Goal: Find specific page/section: Find specific page/section

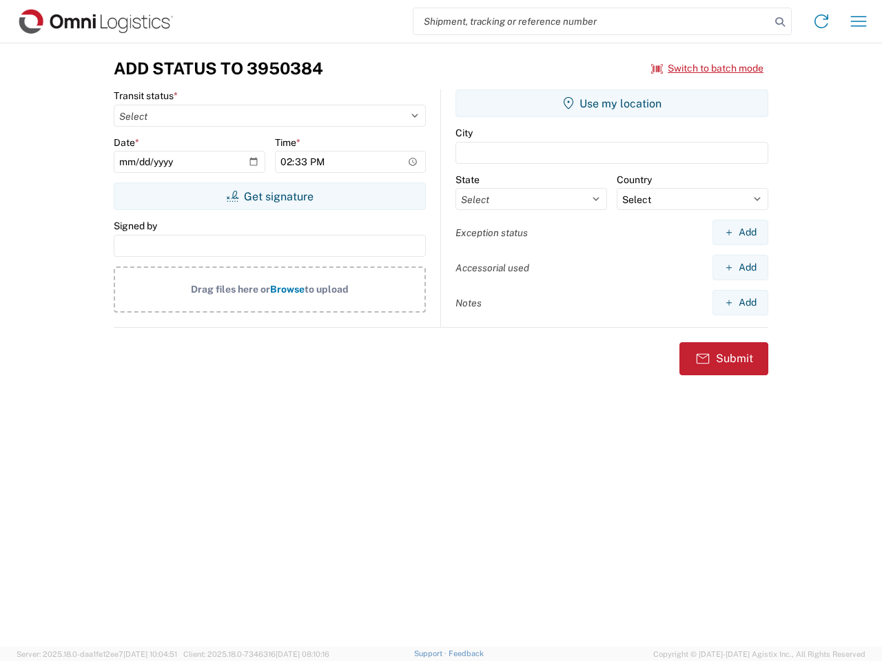
click at [592, 21] on input "search" at bounding box center [591, 21] width 357 height 26
click at [780, 22] on icon at bounding box center [779, 21] width 19 height 19
click at [821, 21] on icon at bounding box center [821, 21] width 22 height 22
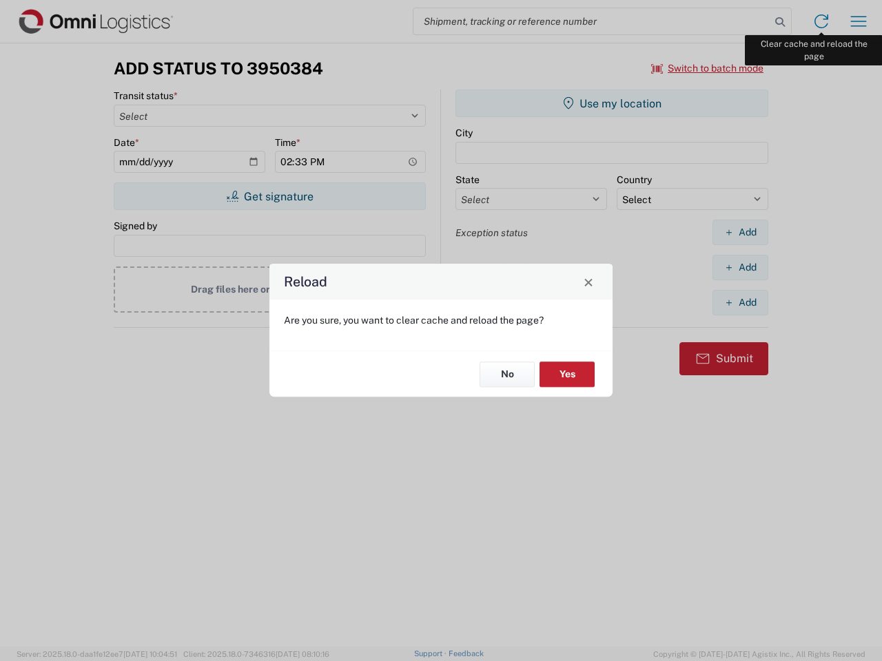
click at [858, 21] on div "Reload Are you sure, you want to clear cache and reload the page? No Yes" at bounding box center [441, 330] width 882 height 661
click at [707, 68] on div "Reload Are you sure, you want to clear cache and reload the page? No Yes" at bounding box center [441, 330] width 882 height 661
click at [269, 196] on div "Reload Are you sure, you want to clear cache and reload the page? No Yes" at bounding box center [441, 330] width 882 height 661
click at [612, 103] on div "Reload Are you sure, you want to clear cache and reload the page? No Yes" at bounding box center [441, 330] width 882 height 661
click at [740, 232] on div "Reload Are you sure, you want to clear cache and reload the page? No Yes" at bounding box center [441, 330] width 882 height 661
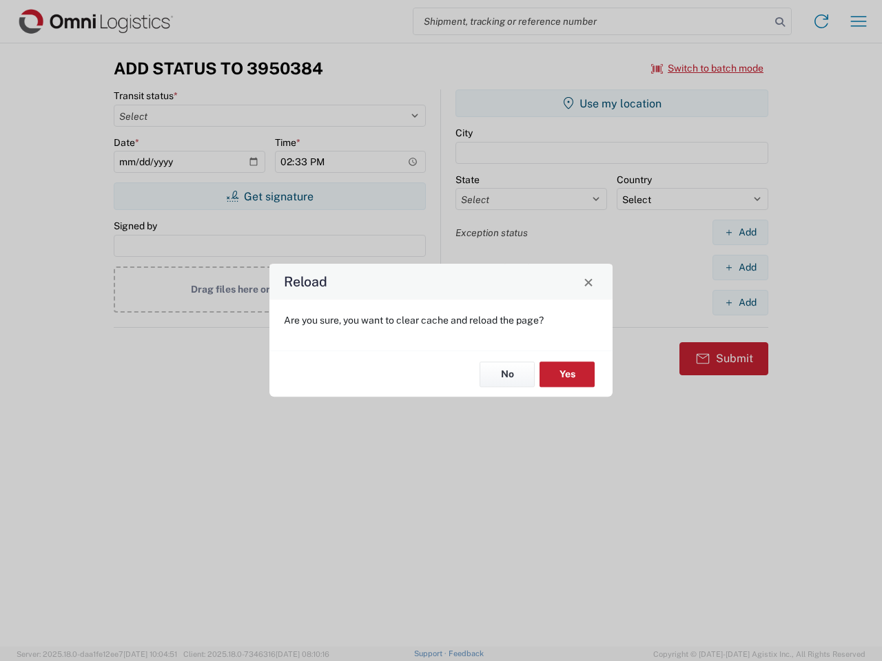
click at [740, 267] on div "Reload Are you sure, you want to clear cache and reload the page? No Yes" at bounding box center [441, 330] width 882 height 661
click at [740, 302] on div "Reload Are you sure, you want to clear cache and reload the page? No Yes" at bounding box center [441, 330] width 882 height 661
